Goal: Task Accomplishment & Management: Manage account settings

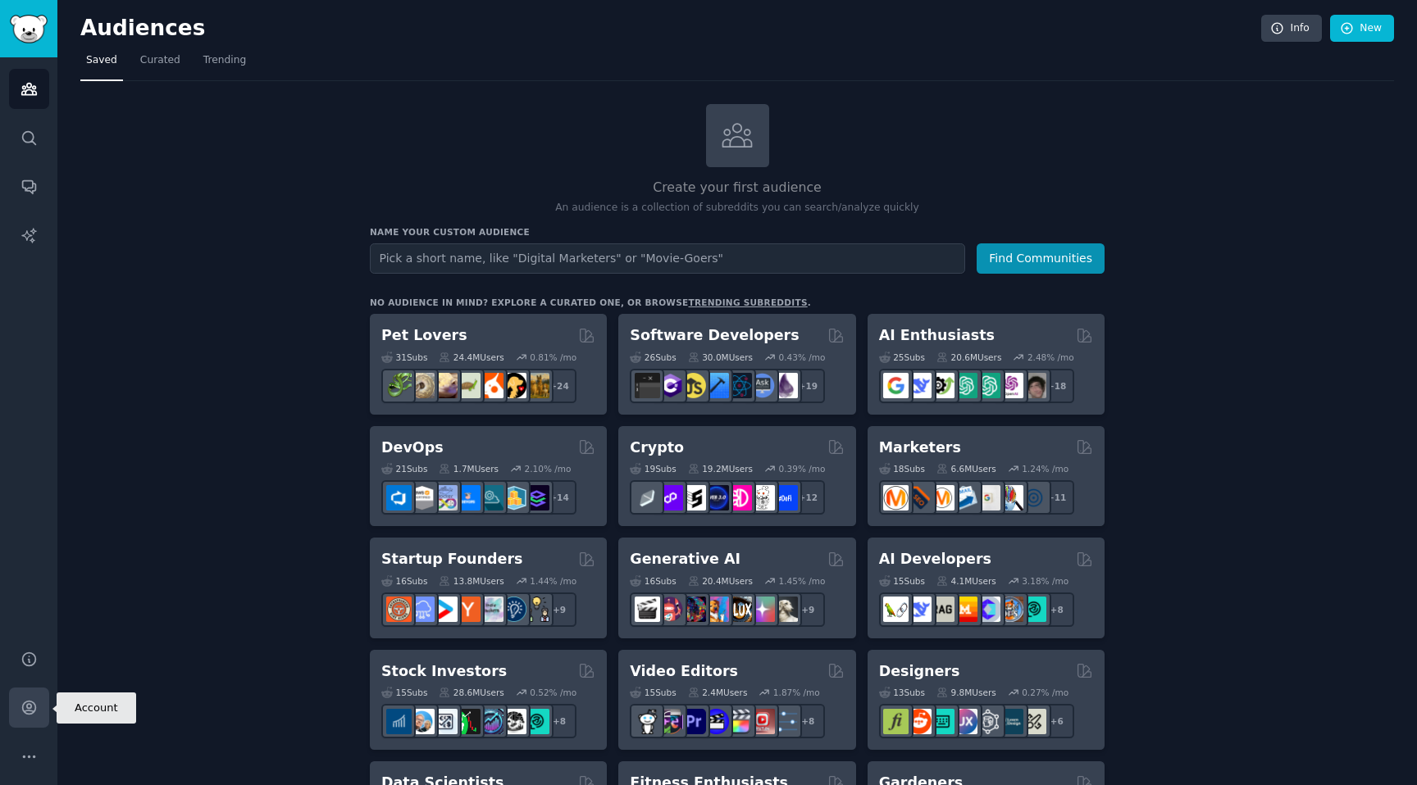
click at [34, 710] on icon "Sidebar" at bounding box center [28, 708] width 13 height 13
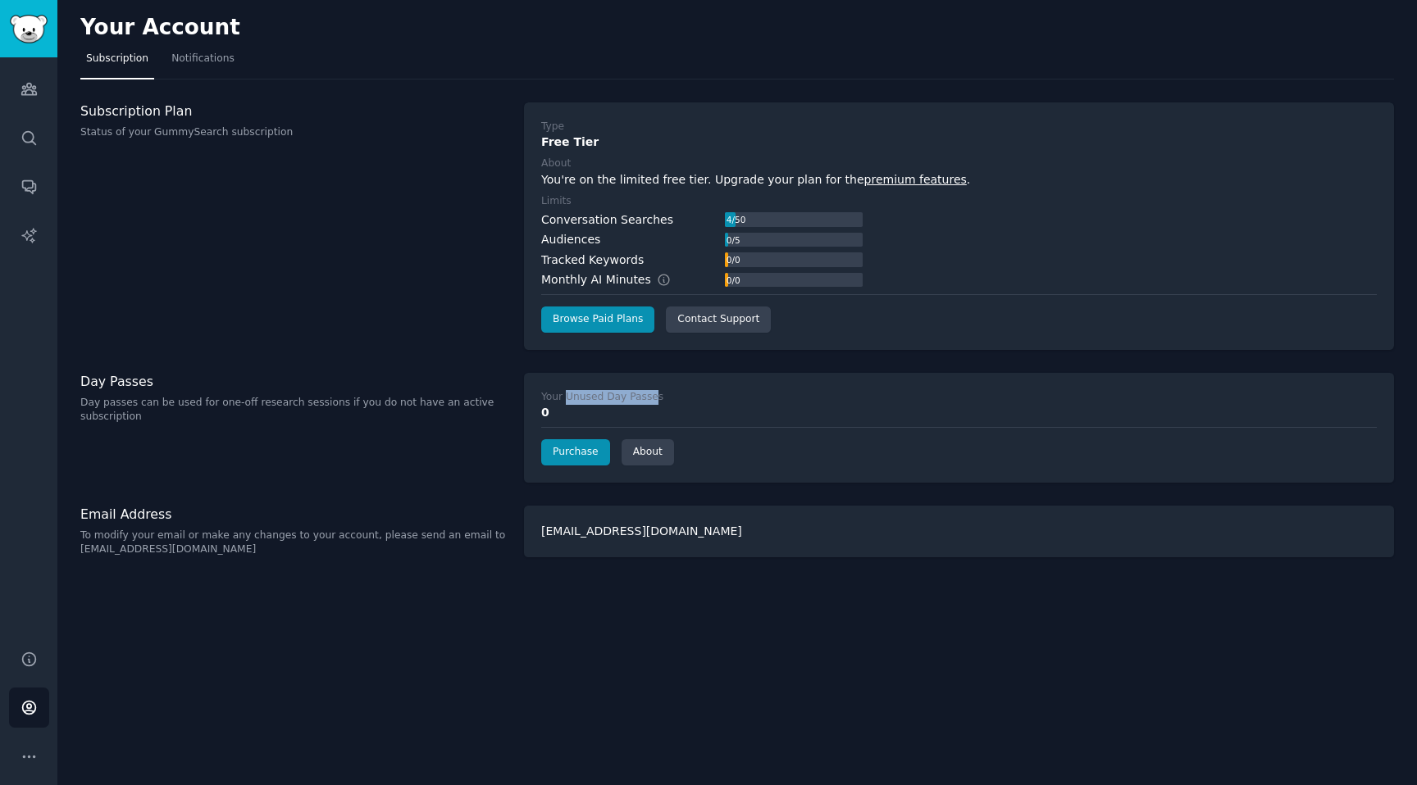
drag, startPoint x: 566, startPoint y: 398, endPoint x: 656, endPoint y: 398, distance: 90.2
click at [656, 398] on div "Your Unused Day Passes" at bounding box center [602, 397] width 122 height 15
click at [655, 403] on div "Your Unused Day Passes" at bounding box center [602, 397] width 122 height 15
click at [40, 234] on link "AI Reports" at bounding box center [29, 236] width 40 height 40
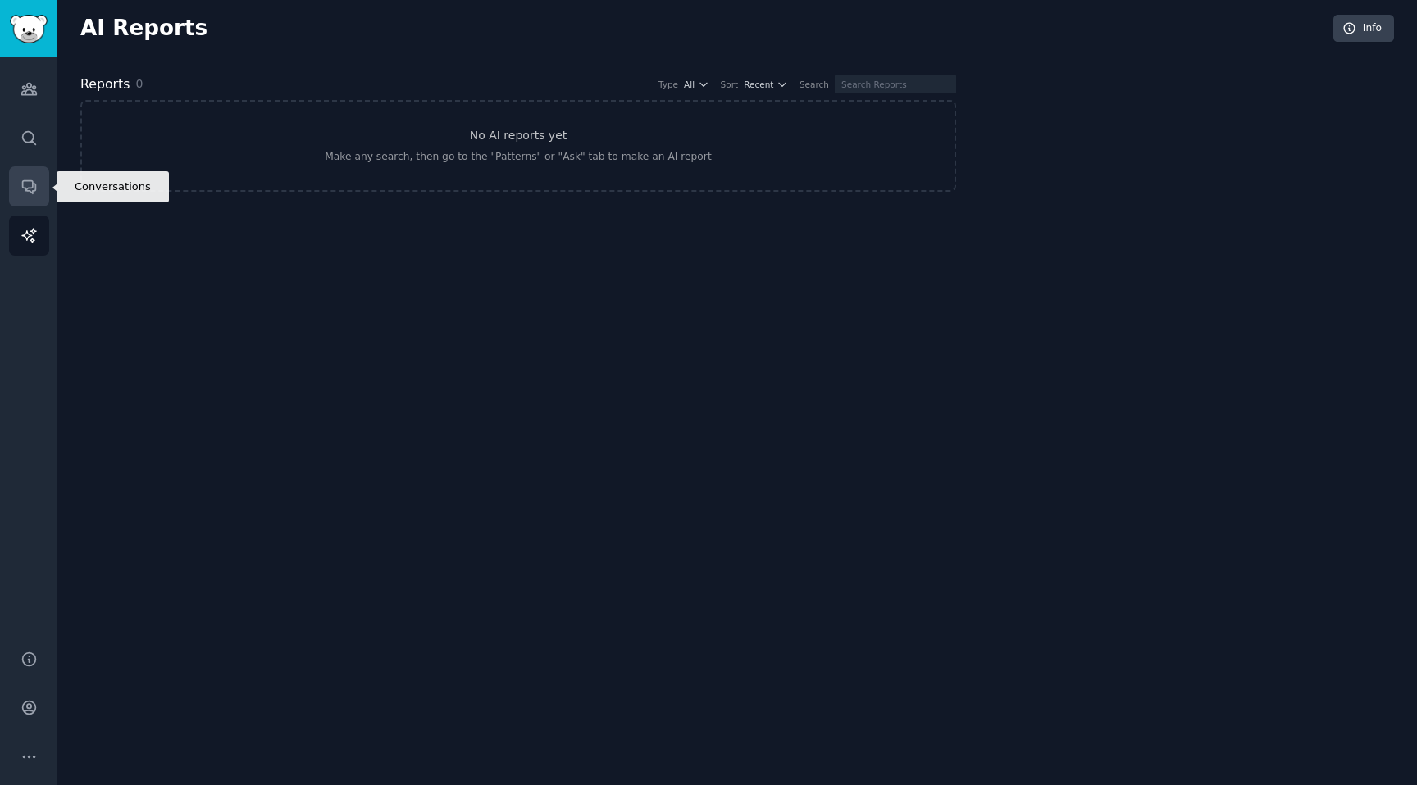
click at [44, 185] on link "Conversations" at bounding box center [29, 186] width 40 height 40
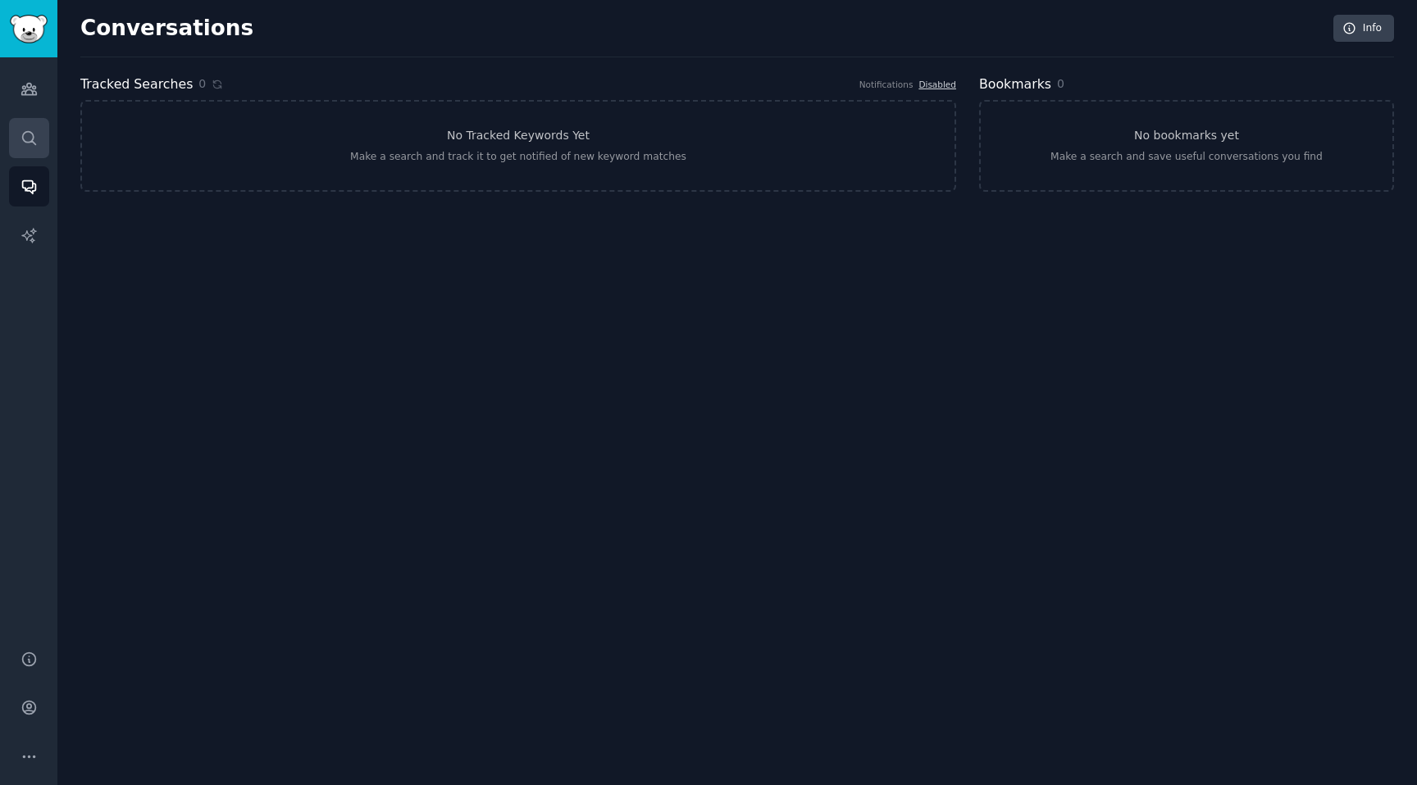
click at [48, 154] on link "Search" at bounding box center [29, 138] width 40 height 40
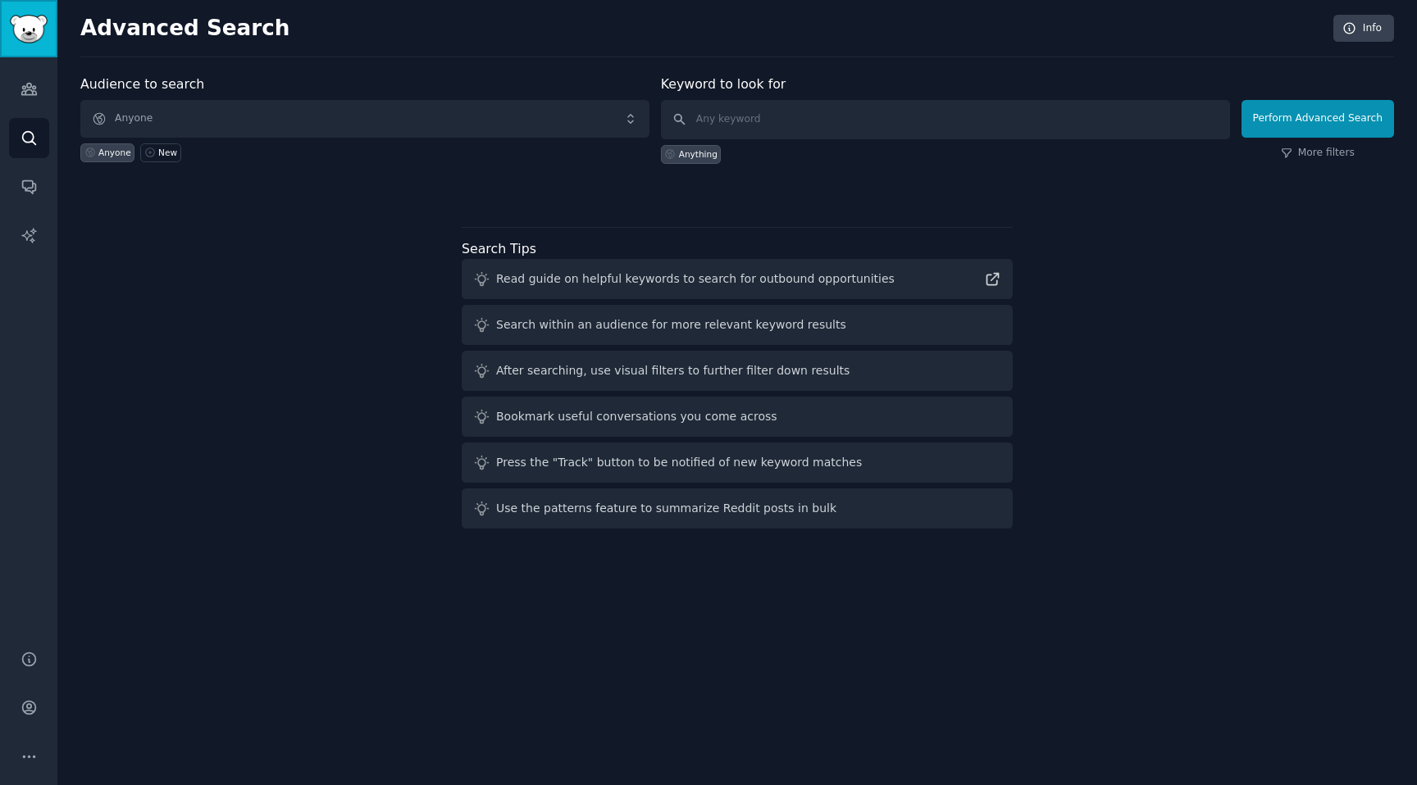
click at [37, 46] on link "Sidebar" at bounding box center [28, 28] width 57 height 57
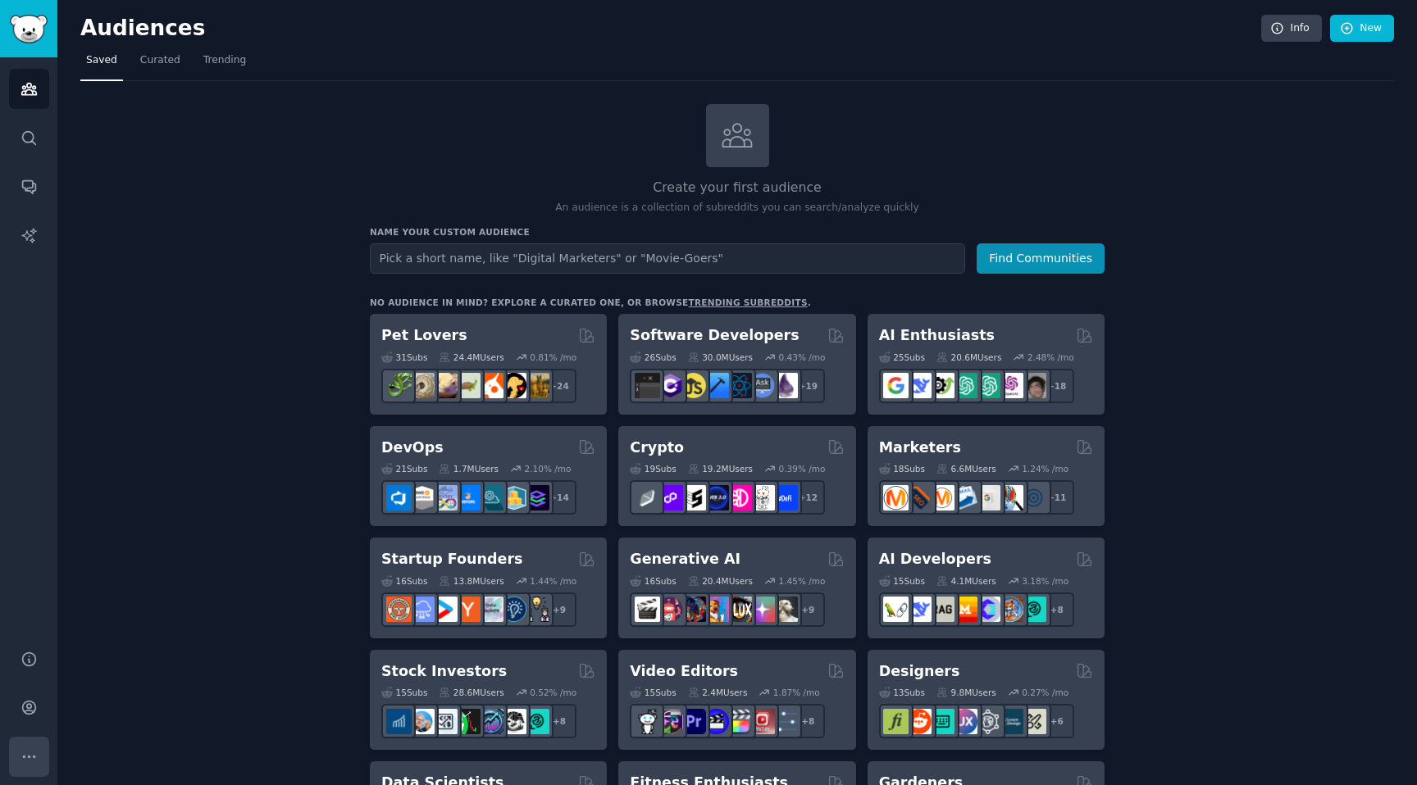
click at [30, 759] on icon "Sidebar" at bounding box center [28, 757] width 17 height 17
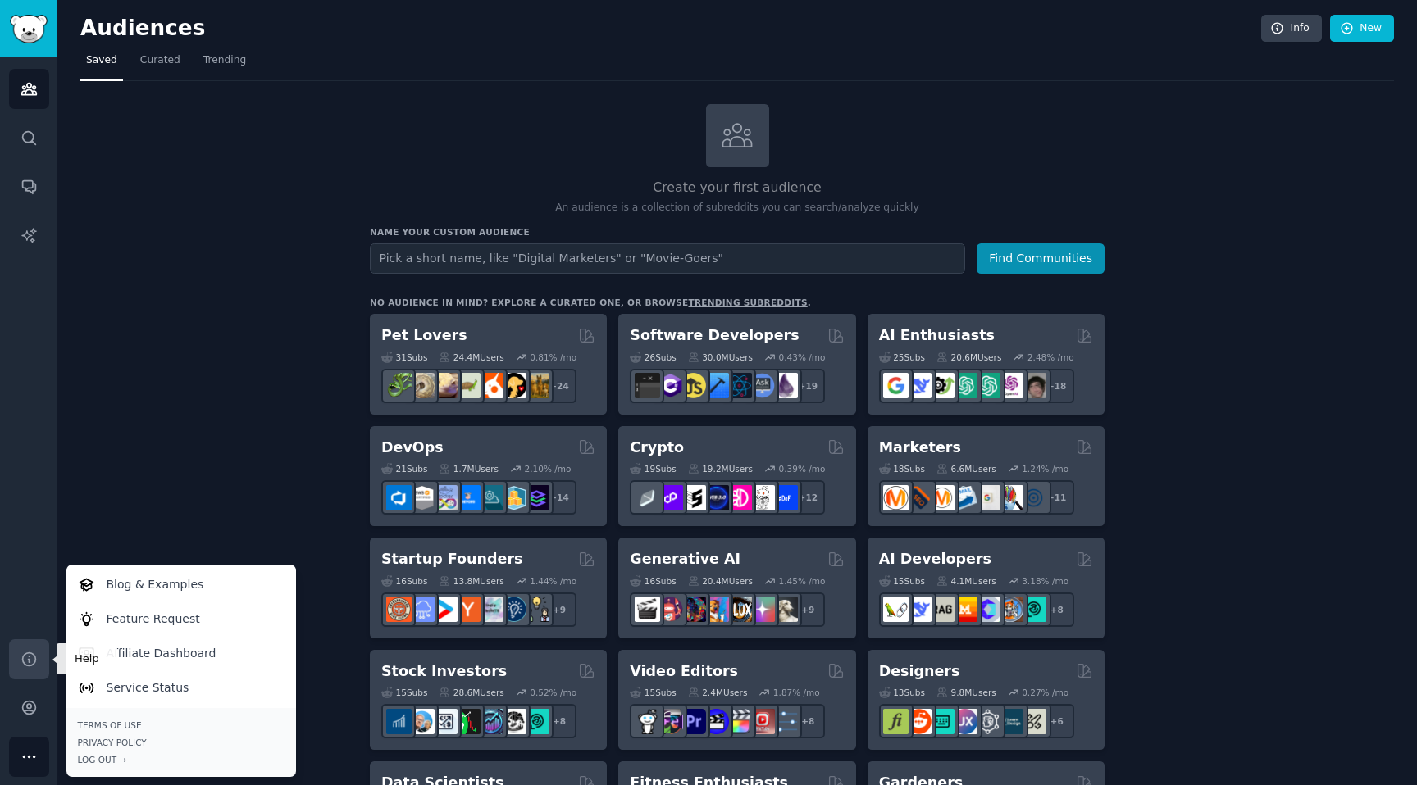
click at [30, 660] on icon "Sidebar" at bounding box center [28, 659] width 17 height 17
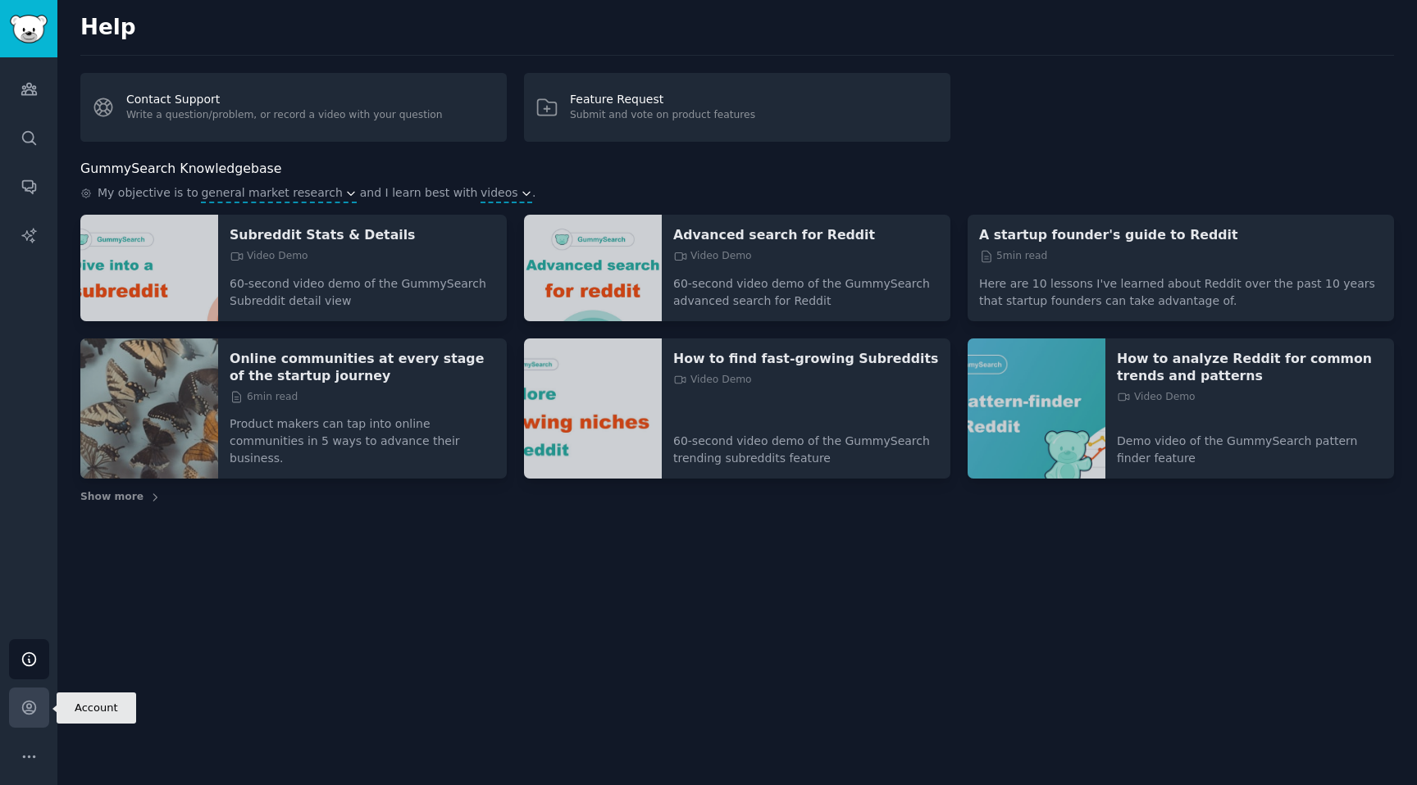
click at [33, 704] on icon "Sidebar" at bounding box center [28, 707] width 17 height 17
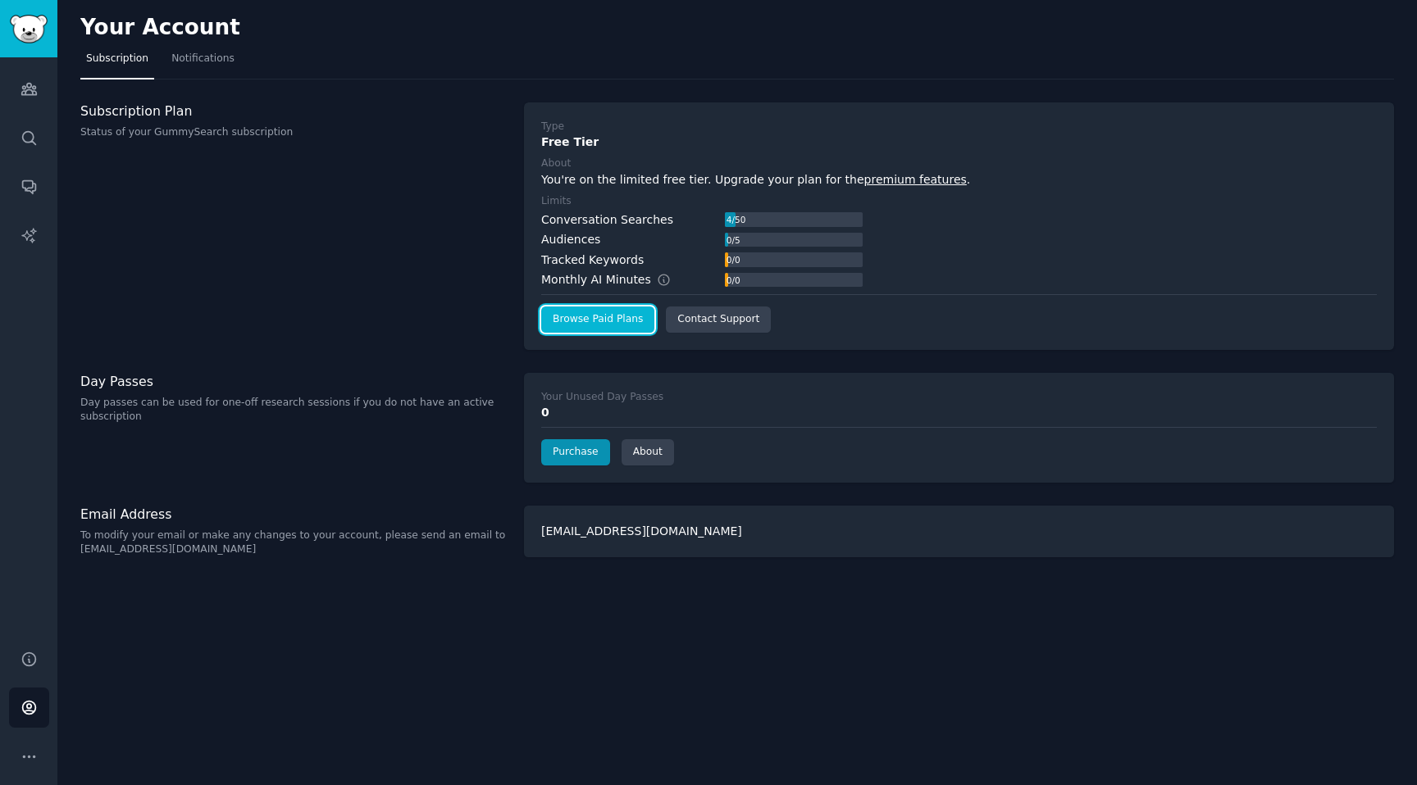
click at [604, 328] on link "Browse Paid Plans" at bounding box center [597, 320] width 113 height 26
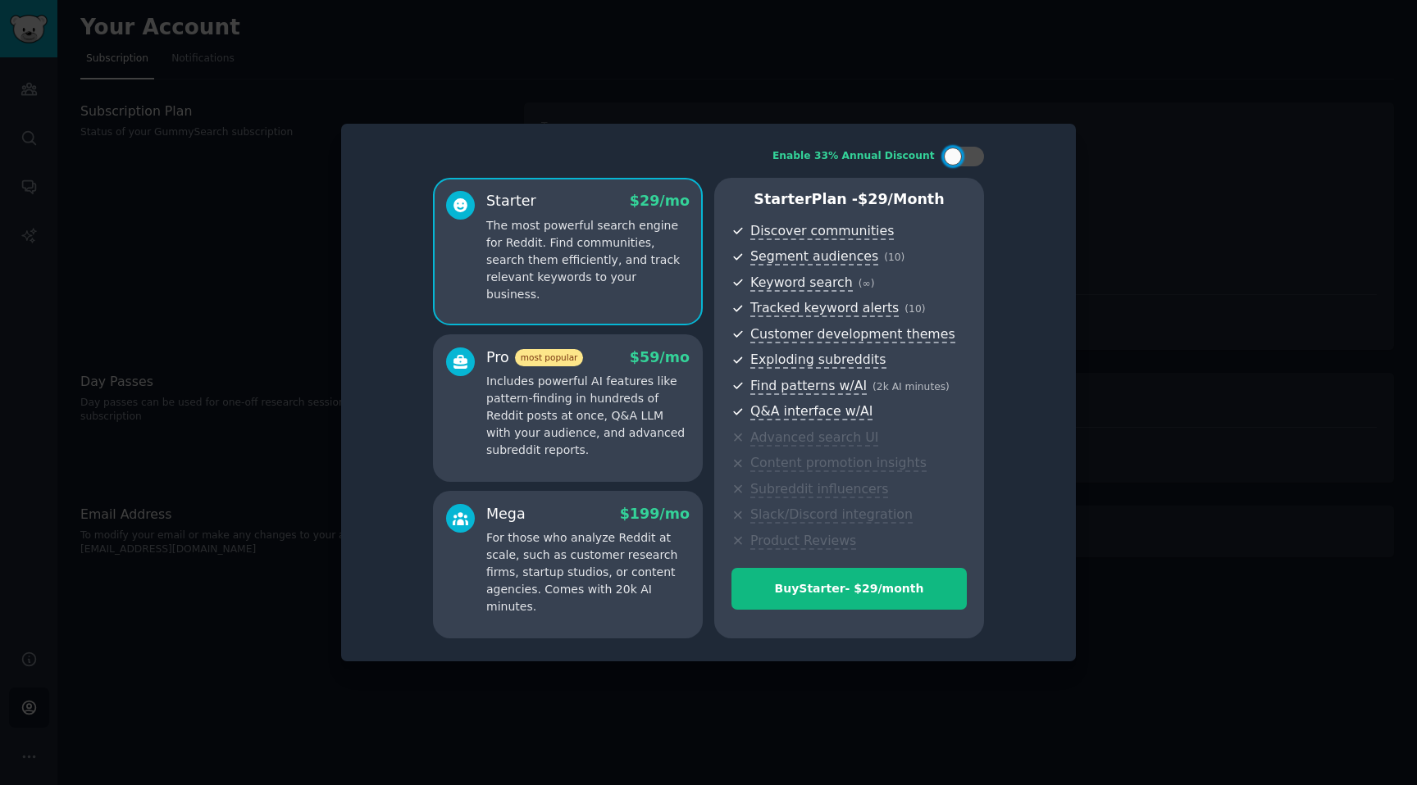
click at [648, 399] on p "Includes powerful AI features like pattern-finding in hundreds of Reddit posts …" at bounding box center [587, 416] width 203 height 86
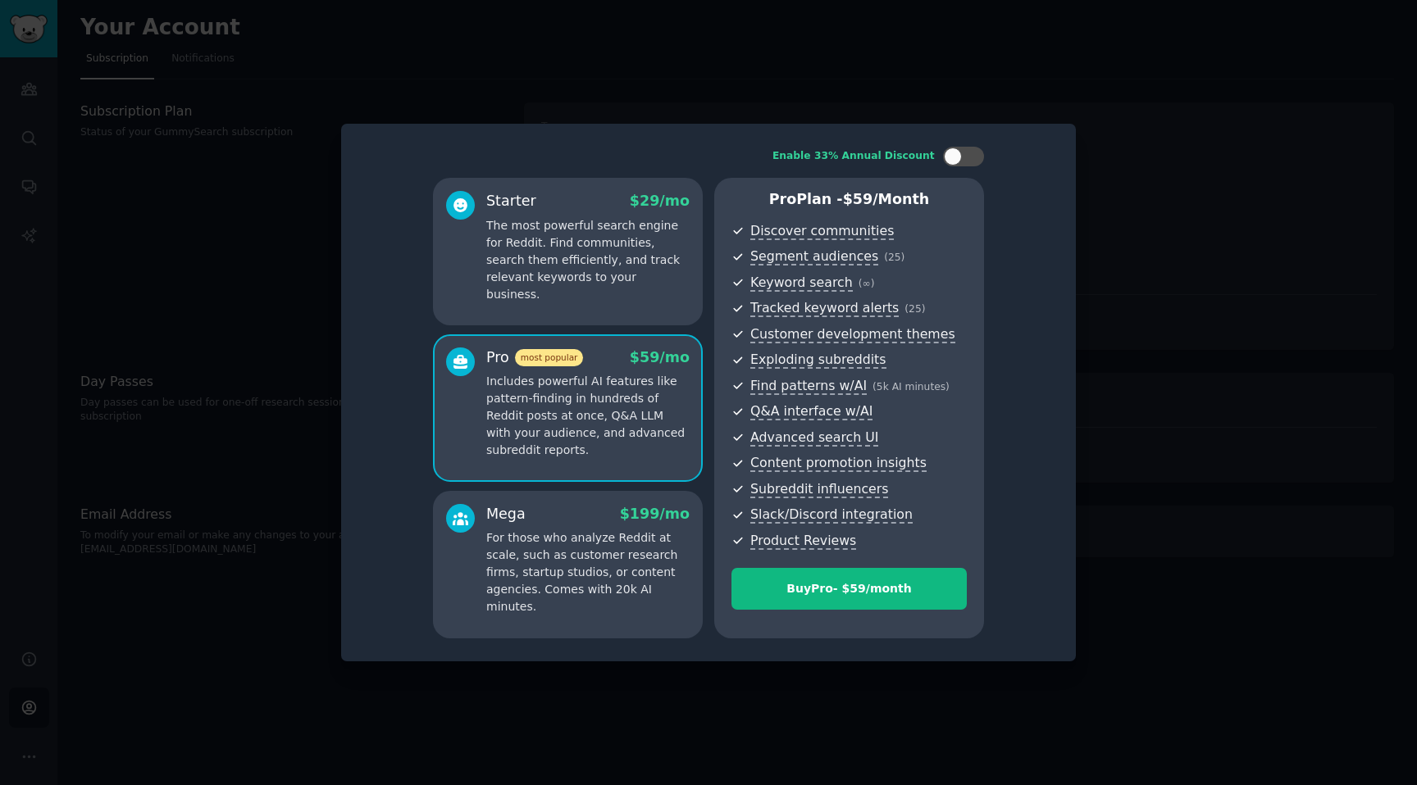
click at [528, 247] on p "The most powerful search engine for Reddit. Find communities, search them effic…" at bounding box center [587, 260] width 203 height 86
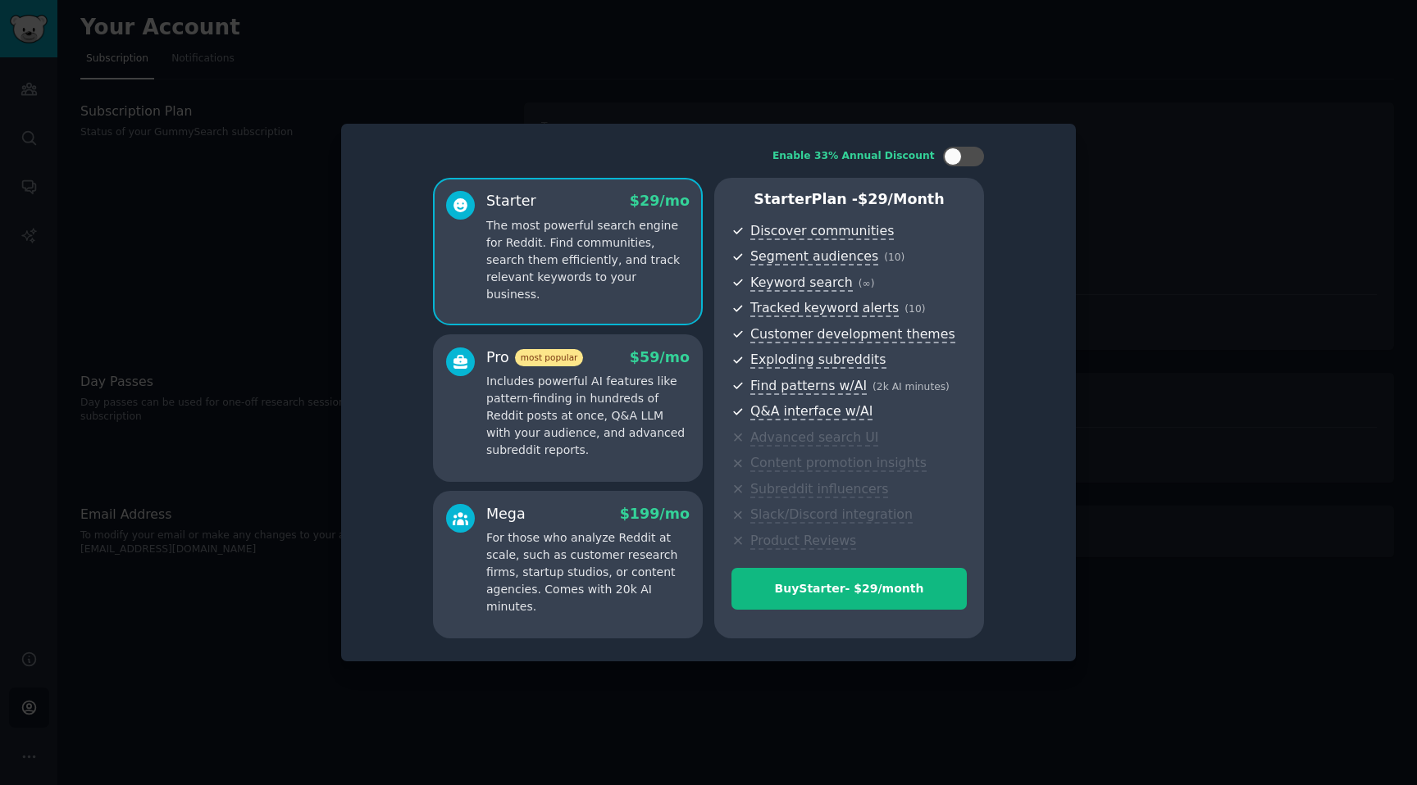
click at [622, 412] on p "Includes powerful AI features like pattern-finding in hundreds of Reddit posts …" at bounding box center [587, 416] width 203 height 86
